Goal: Check status: Check status

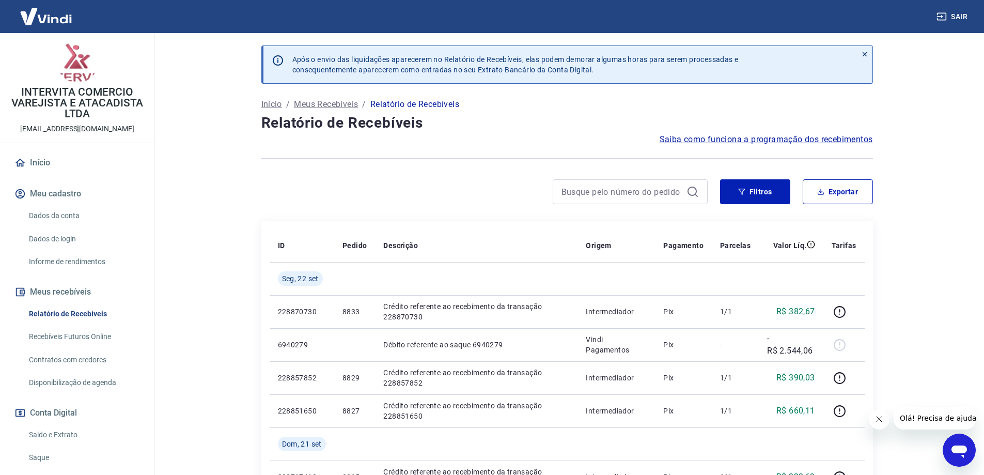
click at [66, 19] on img at bounding box center [45, 17] width 67 height 32
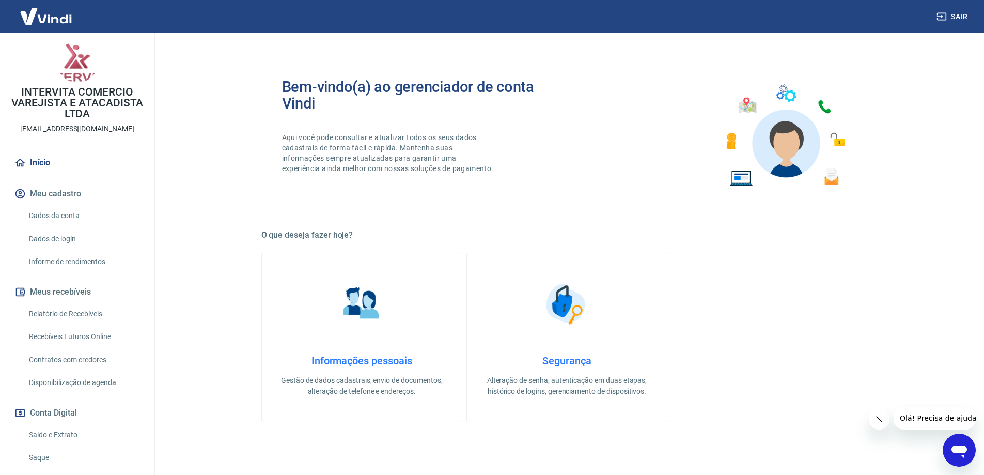
click at [99, 116] on p "INTERVITA COMERCIO VAREJISTA E ATACADISTA LTDA" at bounding box center [77, 103] width 138 height 33
click at [65, 18] on img at bounding box center [45, 17] width 67 height 32
click at [61, 21] on img at bounding box center [45, 17] width 67 height 32
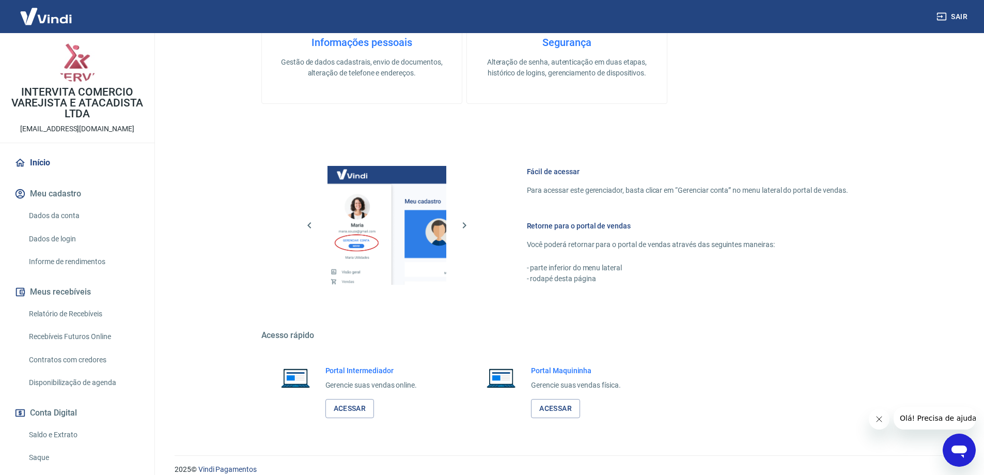
scroll to position [320, 0]
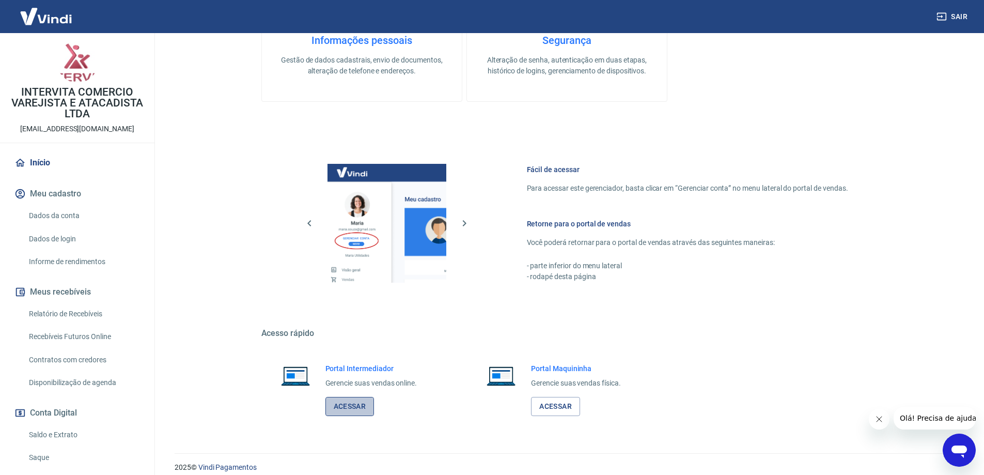
click at [354, 407] on link "Acessar" at bounding box center [350, 406] width 49 height 19
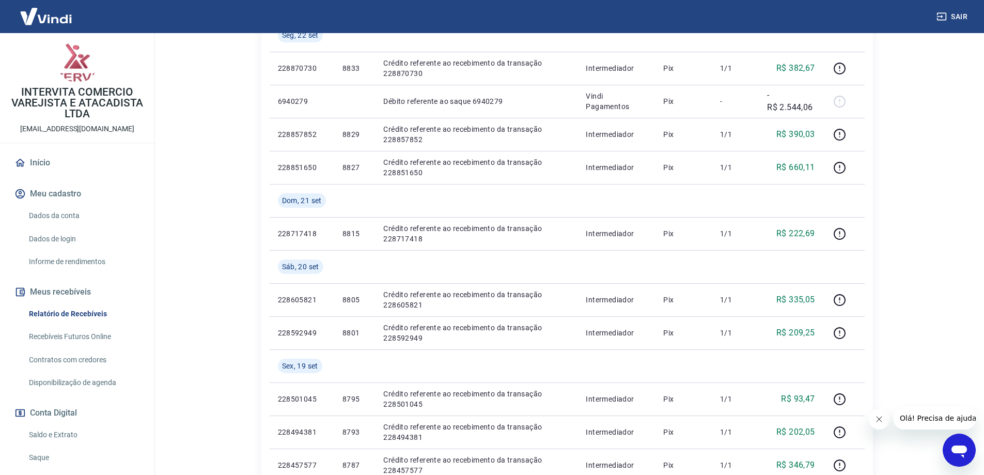
scroll to position [244, 0]
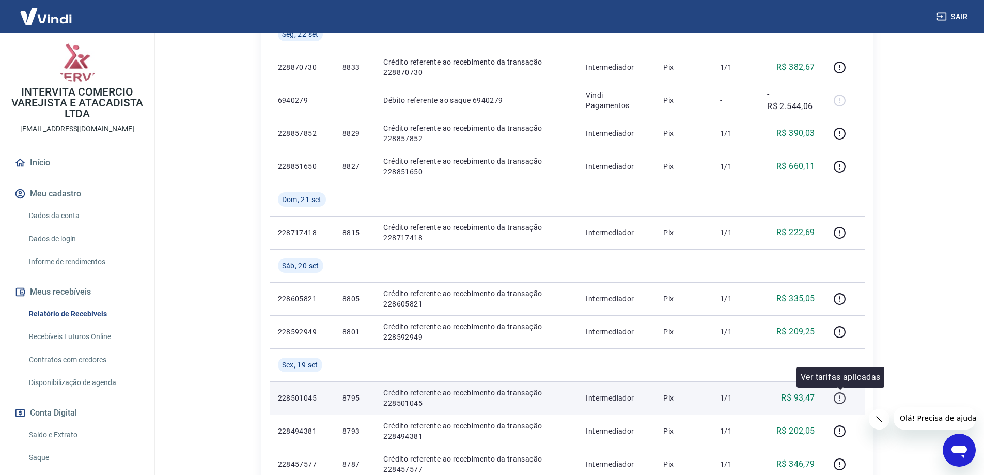
click at [839, 401] on icon "button" at bounding box center [839, 398] width 13 height 13
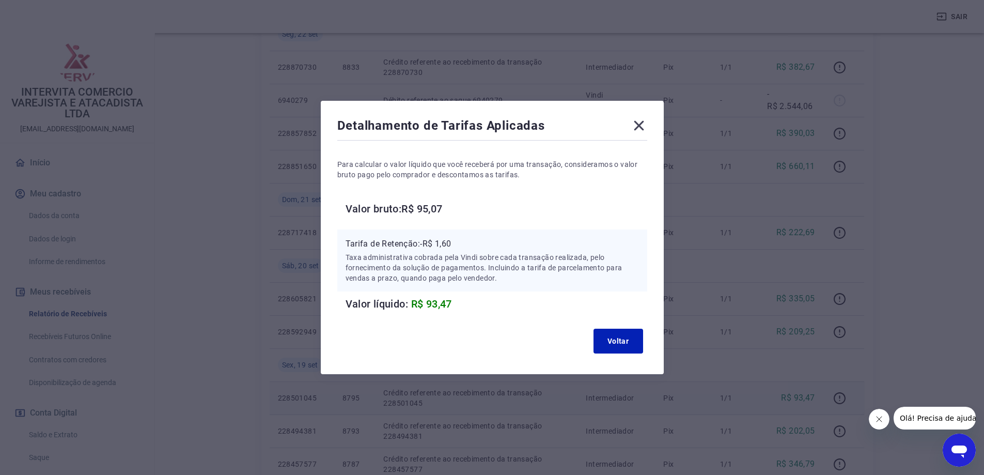
click at [646, 126] on icon at bounding box center [639, 125] width 17 height 17
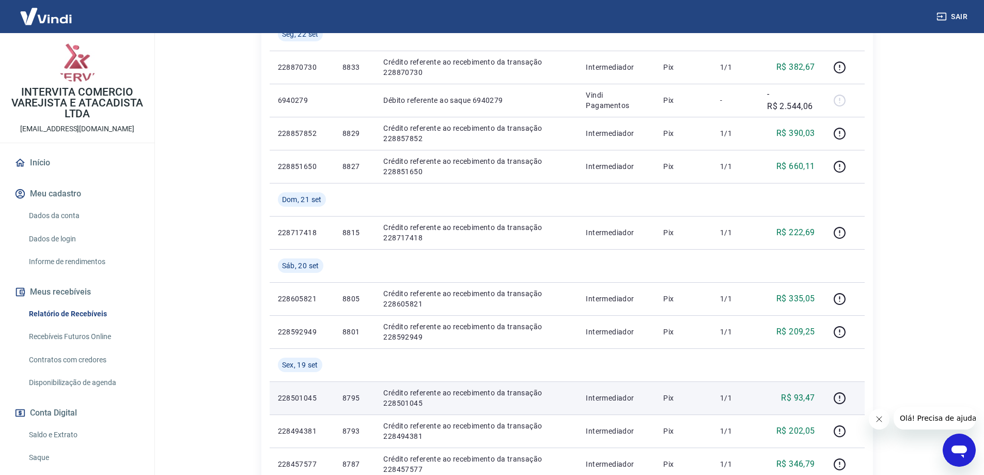
click at [59, 23] on img at bounding box center [45, 17] width 67 height 32
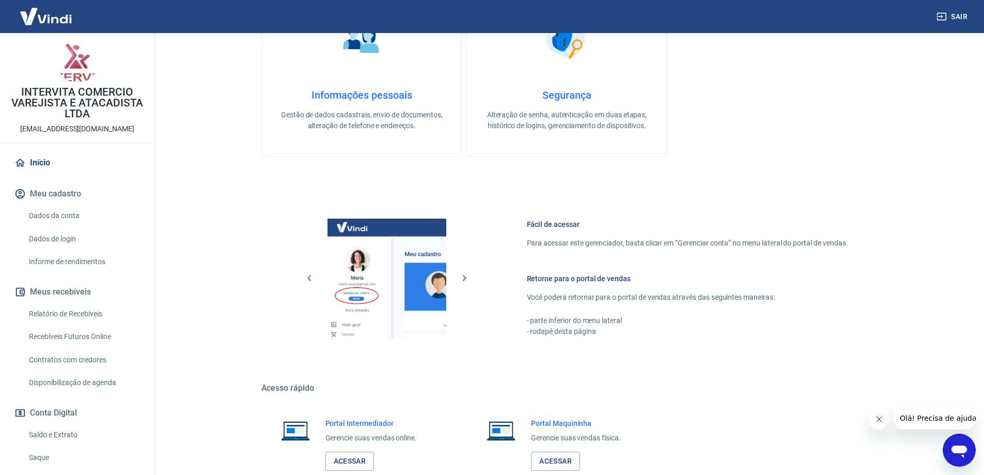
scroll to position [331, 0]
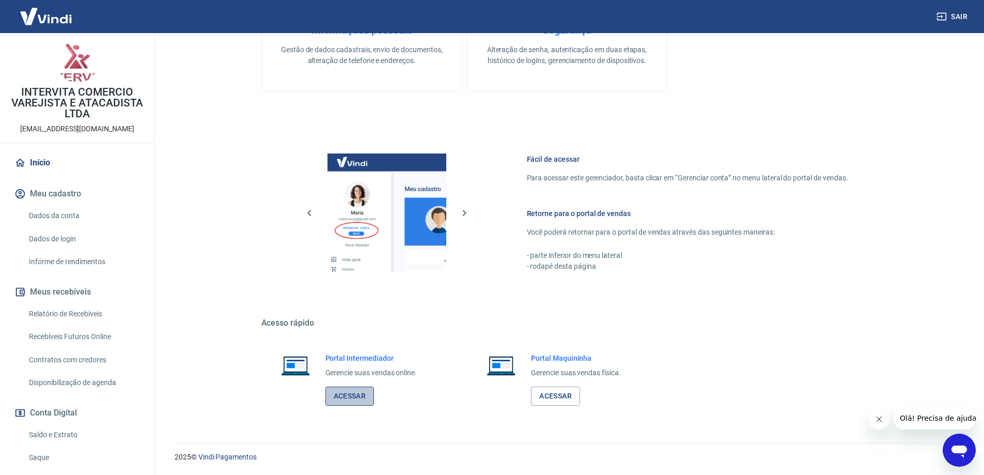
click at [363, 401] on link "Acessar" at bounding box center [350, 396] width 49 height 19
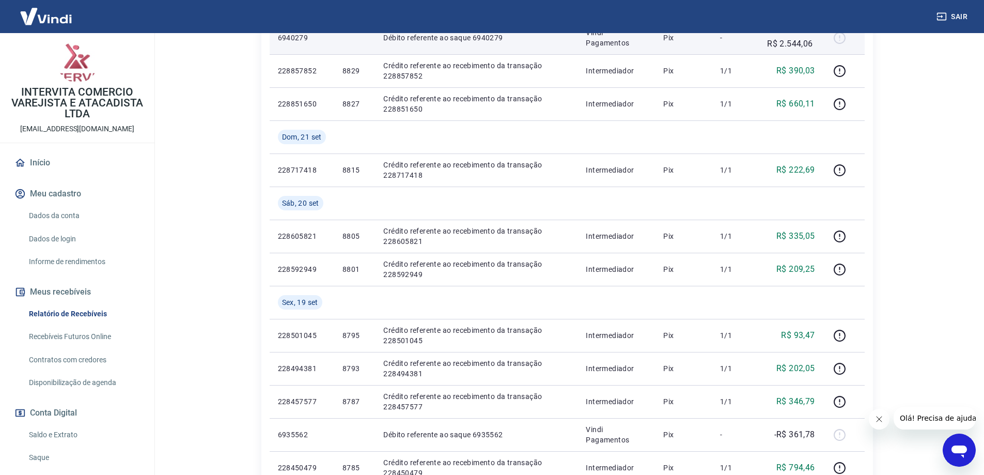
scroll to position [308, 0]
click at [54, 17] on img at bounding box center [45, 17] width 67 height 32
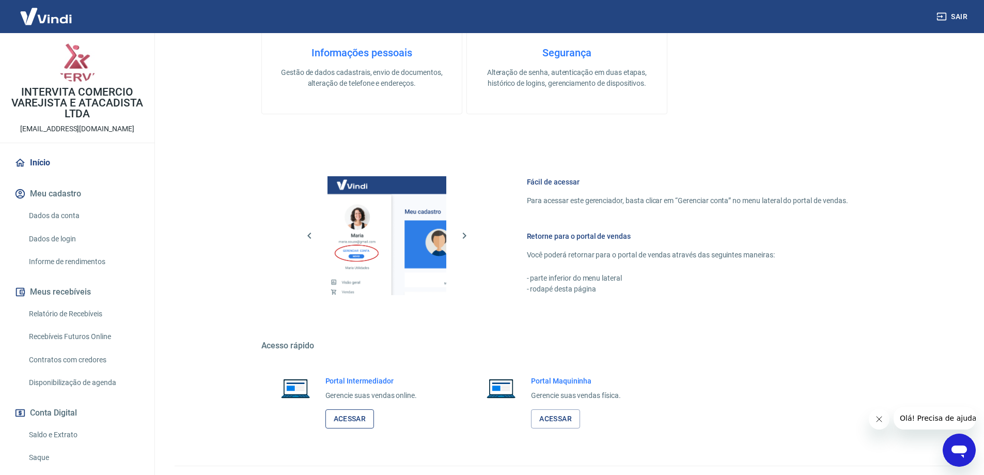
click at [344, 422] on link "Acessar" at bounding box center [350, 418] width 49 height 19
